Goal: Task Accomplishment & Management: Manage account settings

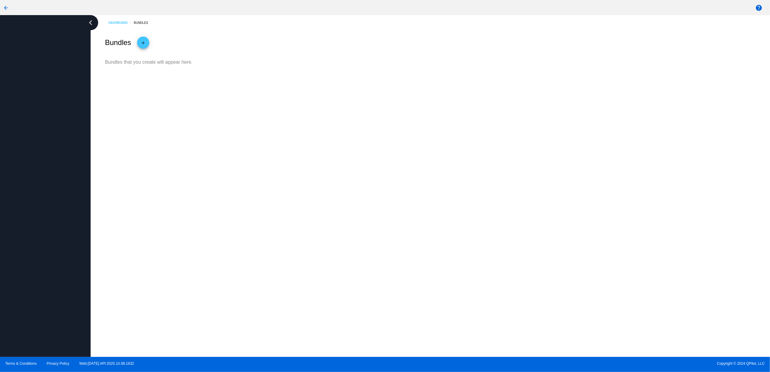
click at [4, 7] on mat-icon "arrow_back" at bounding box center [5, 7] width 7 height 7
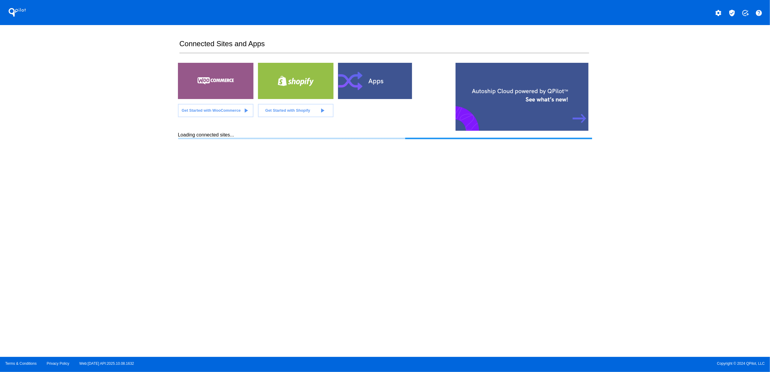
click at [713, 8] on div "settings" at bounding box center [718, 12] width 12 height 12
click at [718, 12] on mat-icon "settings" at bounding box center [718, 12] width 7 height 7
click at [696, 27] on span "Log out" at bounding box center [692, 25] width 14 height 2
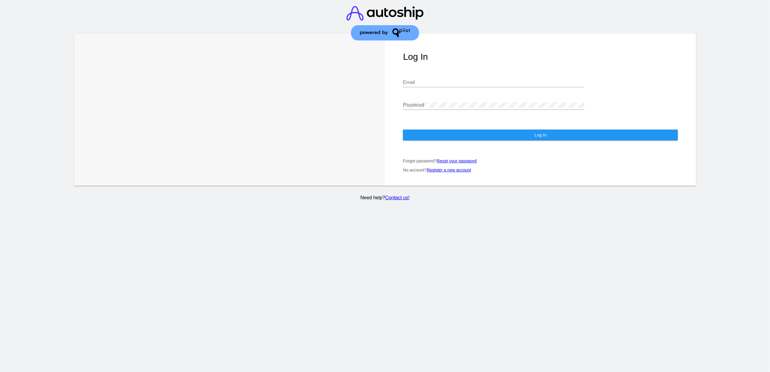
type input "[PERSON_NAME][EMAIL_ADDRESS][DOMAIN_NAME]"
click at [447, 133] on button "Log In" at bounding box center [540, 135] width 275 height 11
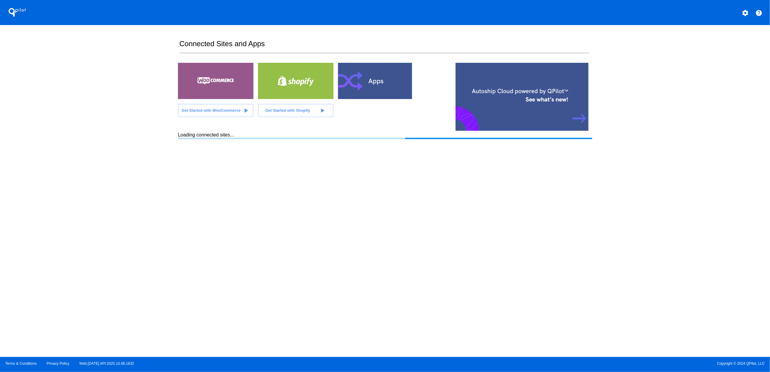
click at [758, 135] on div "QPilot settings help Connected Sites and Apps Get Started with WooCommerce play…" at bounding box center [385, 178] width 770 height 357
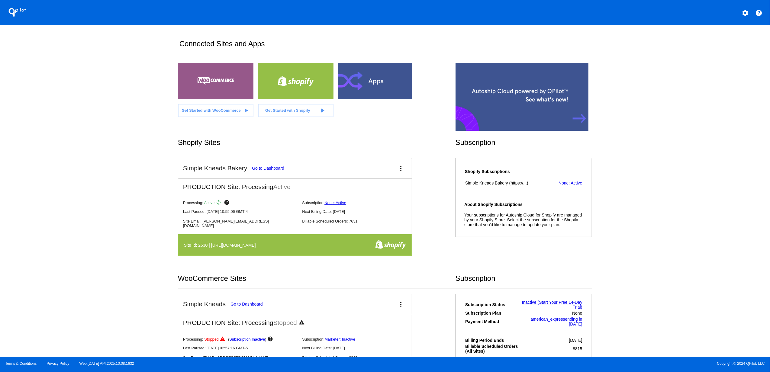
click at [398, 169] on mat-icon "more_vert" at bounding box center [400, 168] width 7 height 7
click at [397, 171] on link "view_list dashboard" at bounding box center [374, 172] width 56 height 14
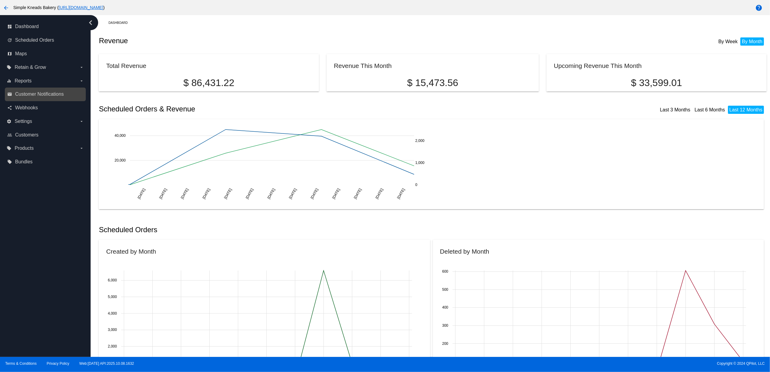
click at [38, 98] on link "email Customer Notifications" at bounding box center [45, 94] width 77 height 10
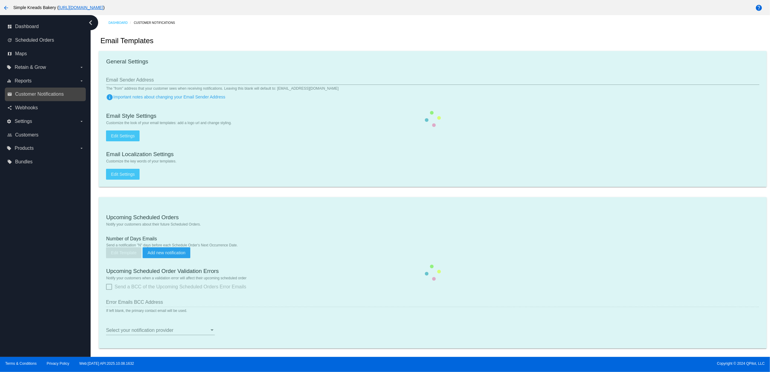
type input "[EMAIL_ADDRESS][DOMAIN_NAME]"
type input "1"
checkbox input "true"
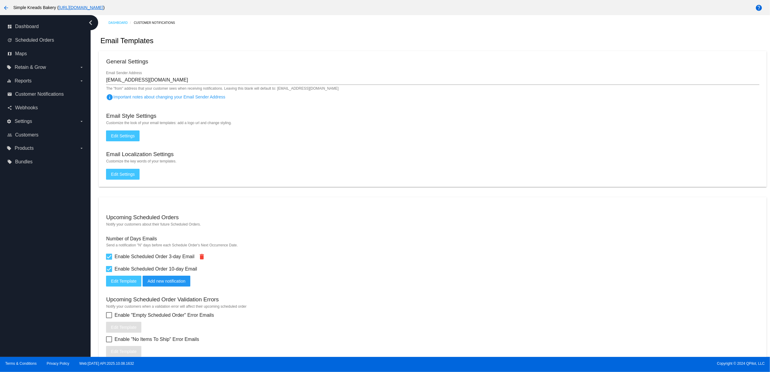
click at [132, 280] on button "Edit Template" at bounding box center [123, 281] width 35 height 11
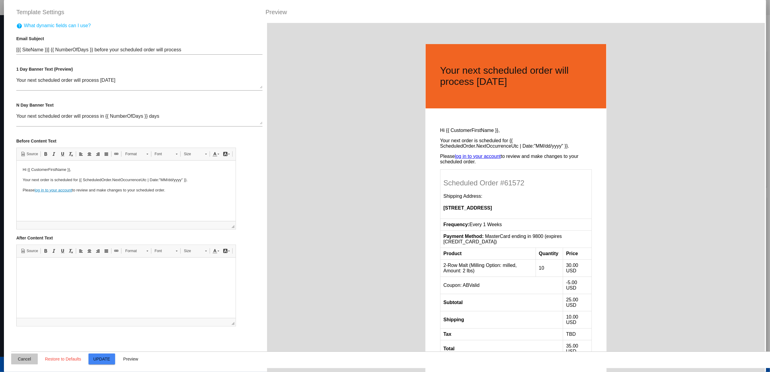
click at [22, 360] on span "Cancel" at bounding box center [24, 359] width 13 height 5
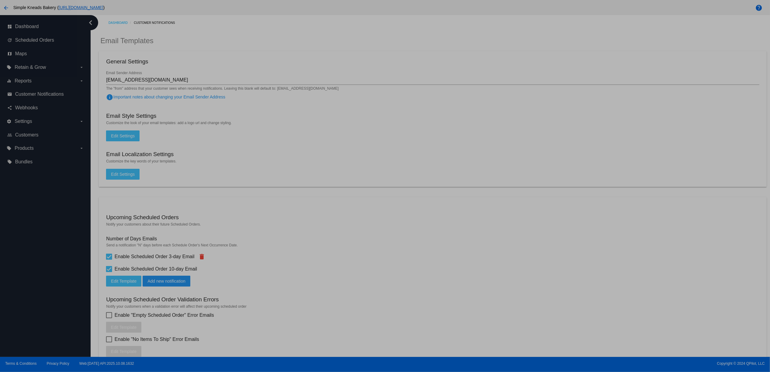
type input "[{{ [DOMAIN_NAME] }}] {{ NumberOfDays }} before your scheduled order will proce…"
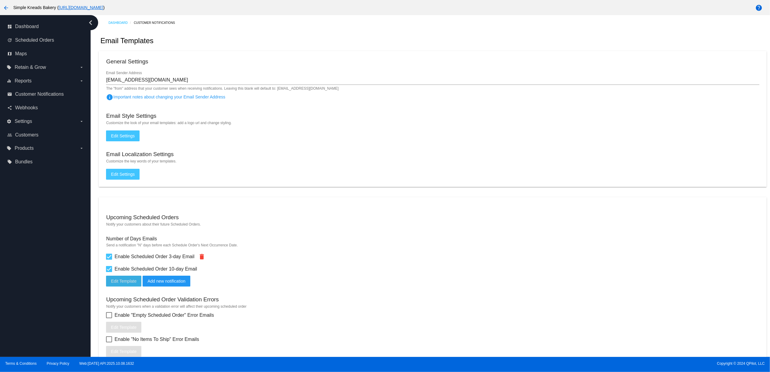
click at [127, 137] on span "Edit Settings" at bounding box center [123, 135] width 24 height 5
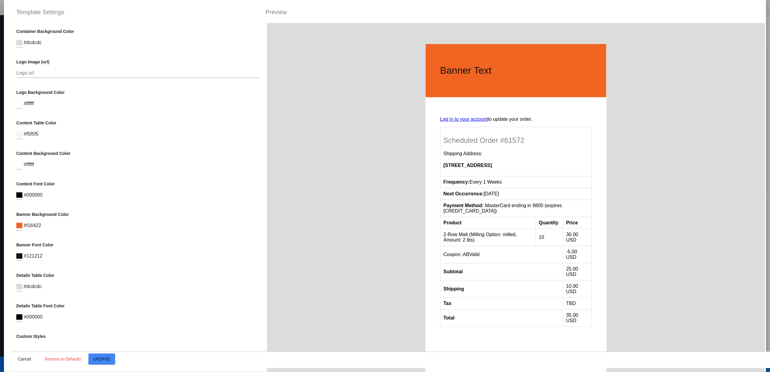
click at [122, 74] on input "Logo url" at bounding box center [138, 72] width 244 height 5
click at [19, 358] on span "Cancel" at bounding box center [24, 359] width 13 height 5
